Goal: Submit feedback/report problem: Submit feedback/report problem

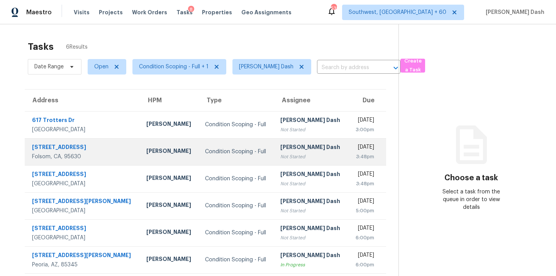
scroll to position [24, 0]
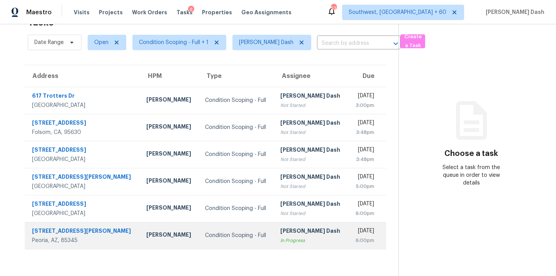
click at [217, 237] on div "Condition Scoping - Full" at bounding box center [236, 235] width 63 height 8
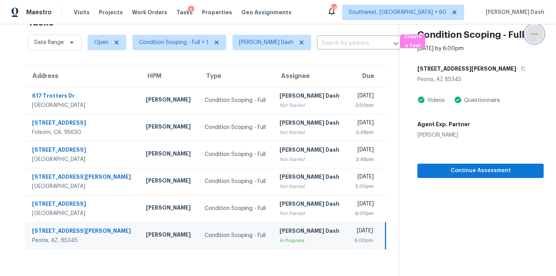
click at [533, 35] on icon "button" at bounding box center [533, 33] width 9 height 9
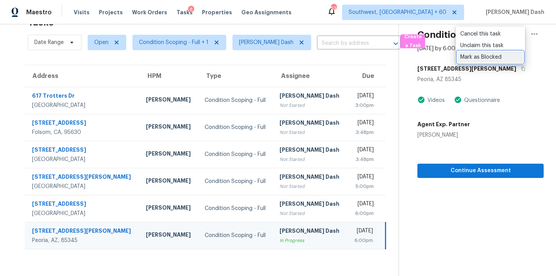
click at [485, 61] on div "Mark as Blocked" at bounding box center [490, 57] width 60 height 8
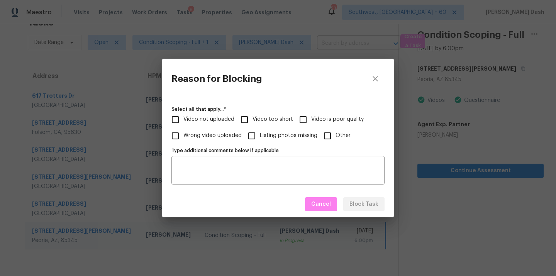
click at [245, 118] on input "Video too short" at bounding box center [244, 119] width 16 height 16
checkbox input "true"
click at [226, 120] on span "Video not uploaded" at bounding box center [208, 119] width 51 height 8
click at [183, 120] on input "Video not uploaded" at bounding box center [175, 119] width 16 height 16
checkbox input "true"
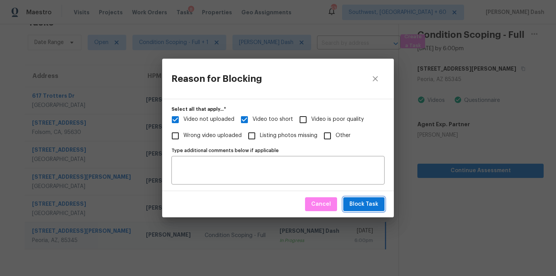
click at [377, 208] on span "Block Task" at bounding box center [363, 204] width 29 height 10
